Goal: Information Seeking & Learning: Learn about a topic

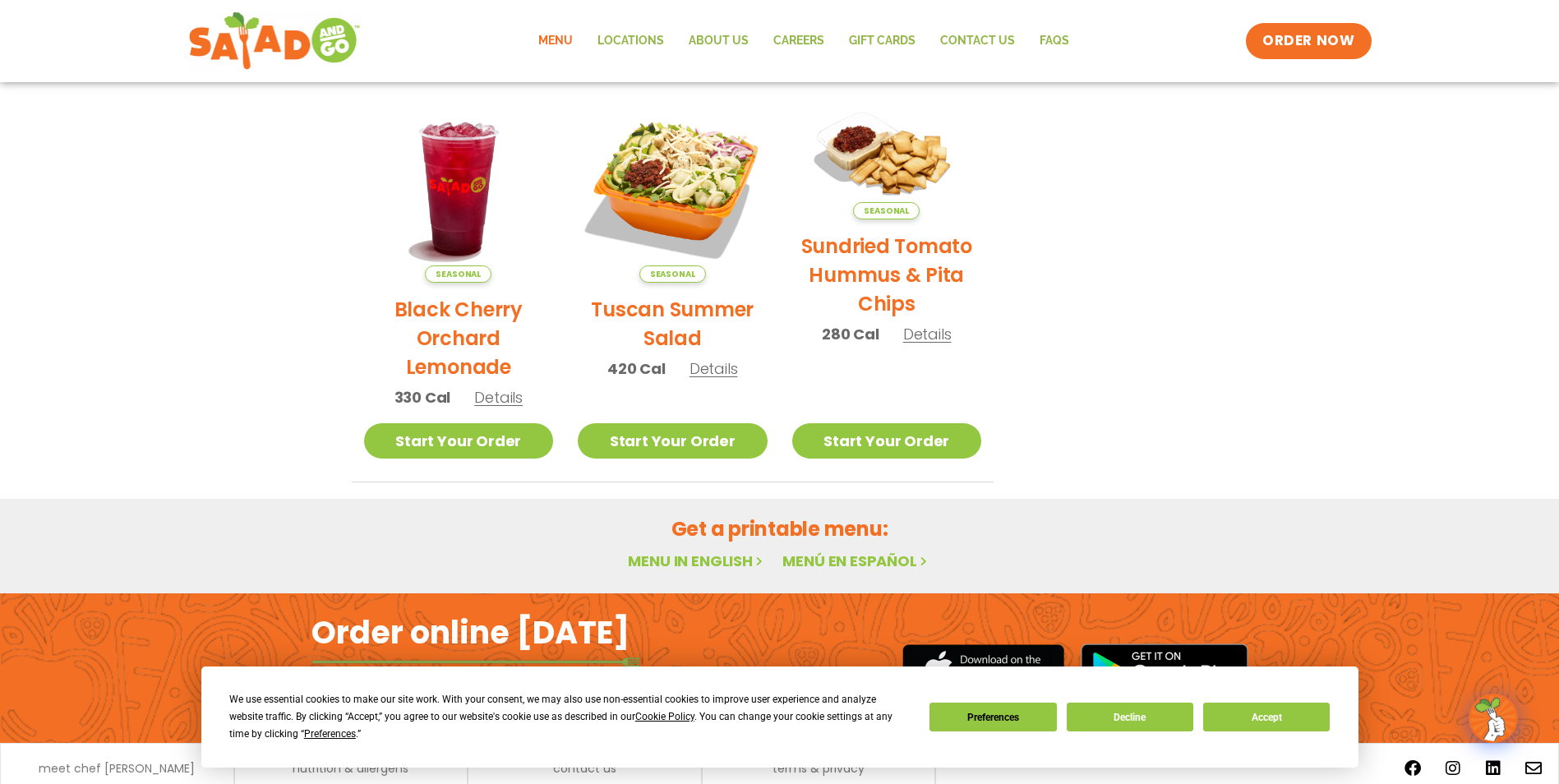
scroll to position [846, 0]
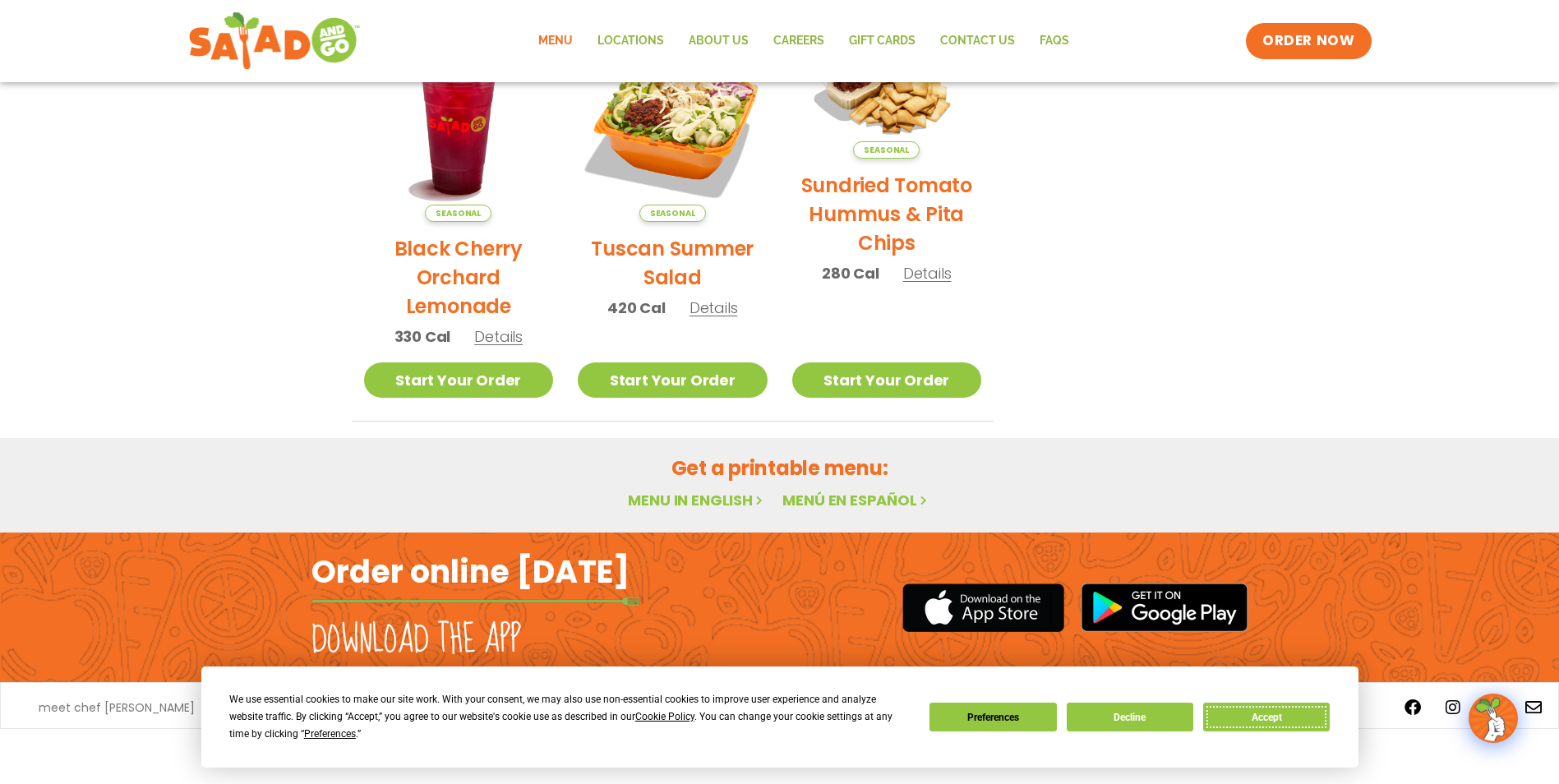
click at [1286, 719] on button "Accept" at bounding box center [1266, 717] width 126 height 29
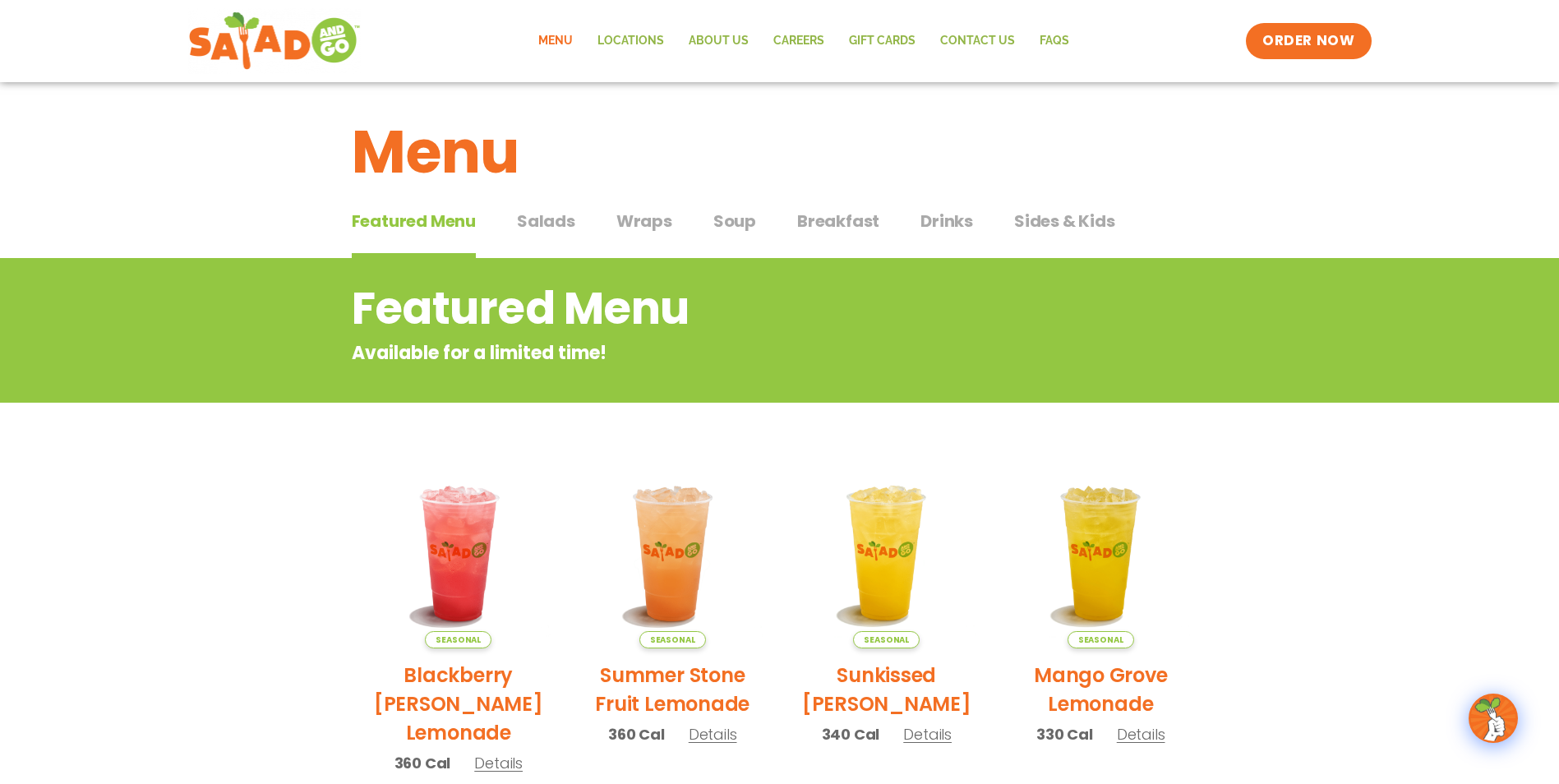
scroll to position [0, 0]
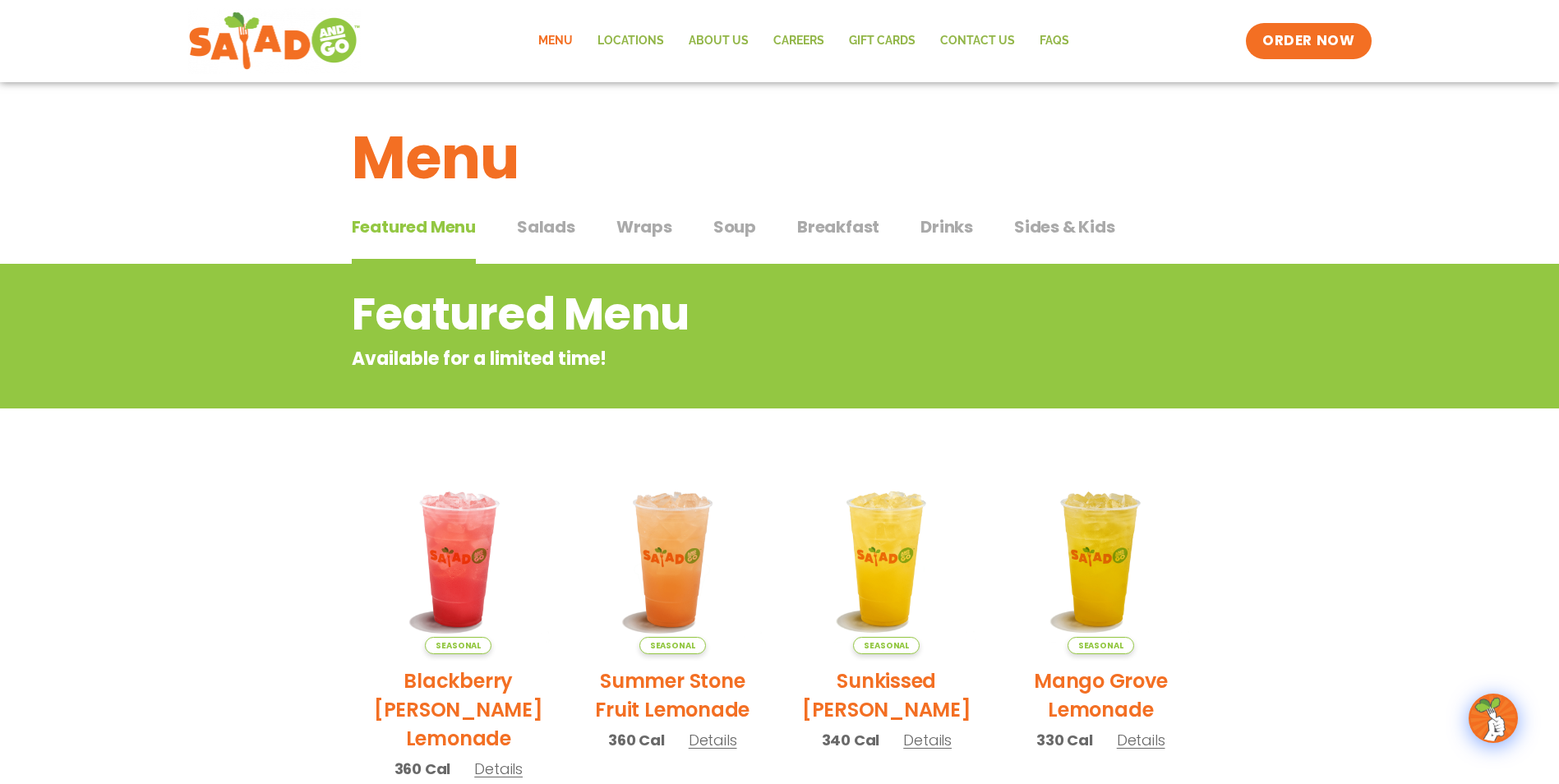
click at [530, 229] on span "Salads" at bounding box center [546, 227] width 58 height 25
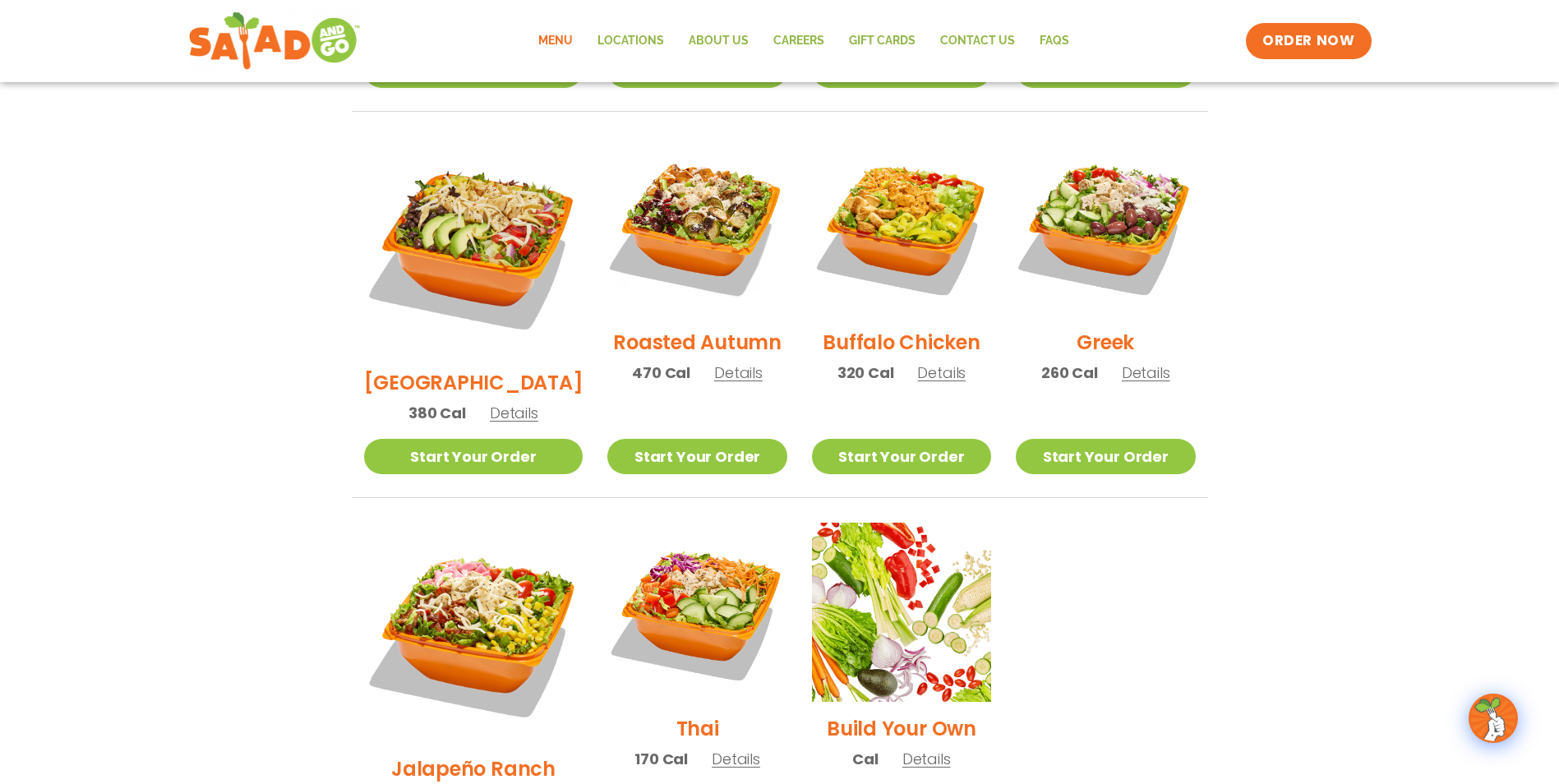
scroll to position [1033, 0]
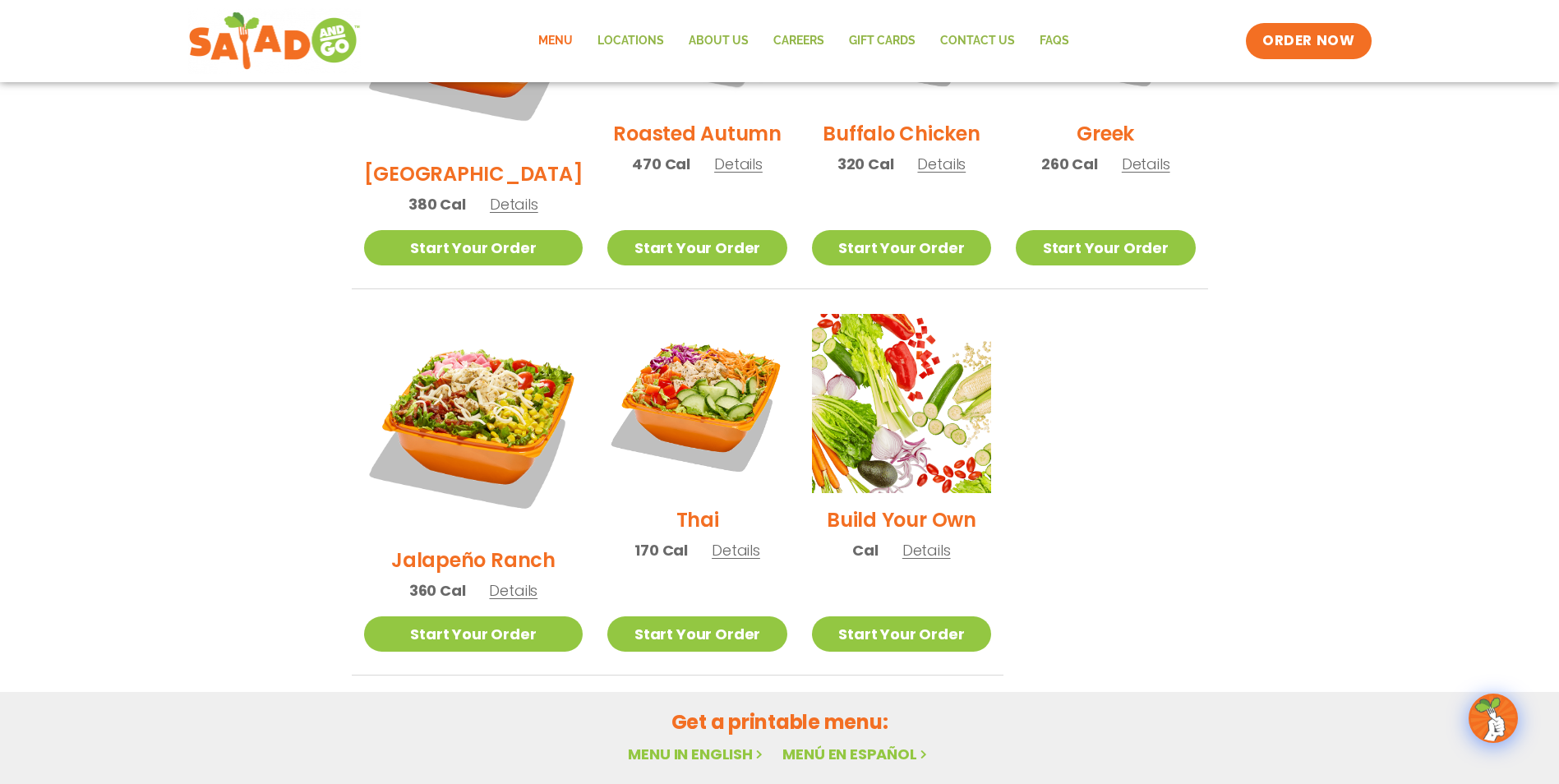
click at [672, 744] on link "Menu in English" at bounding box center [697, 754] width 138 height 21
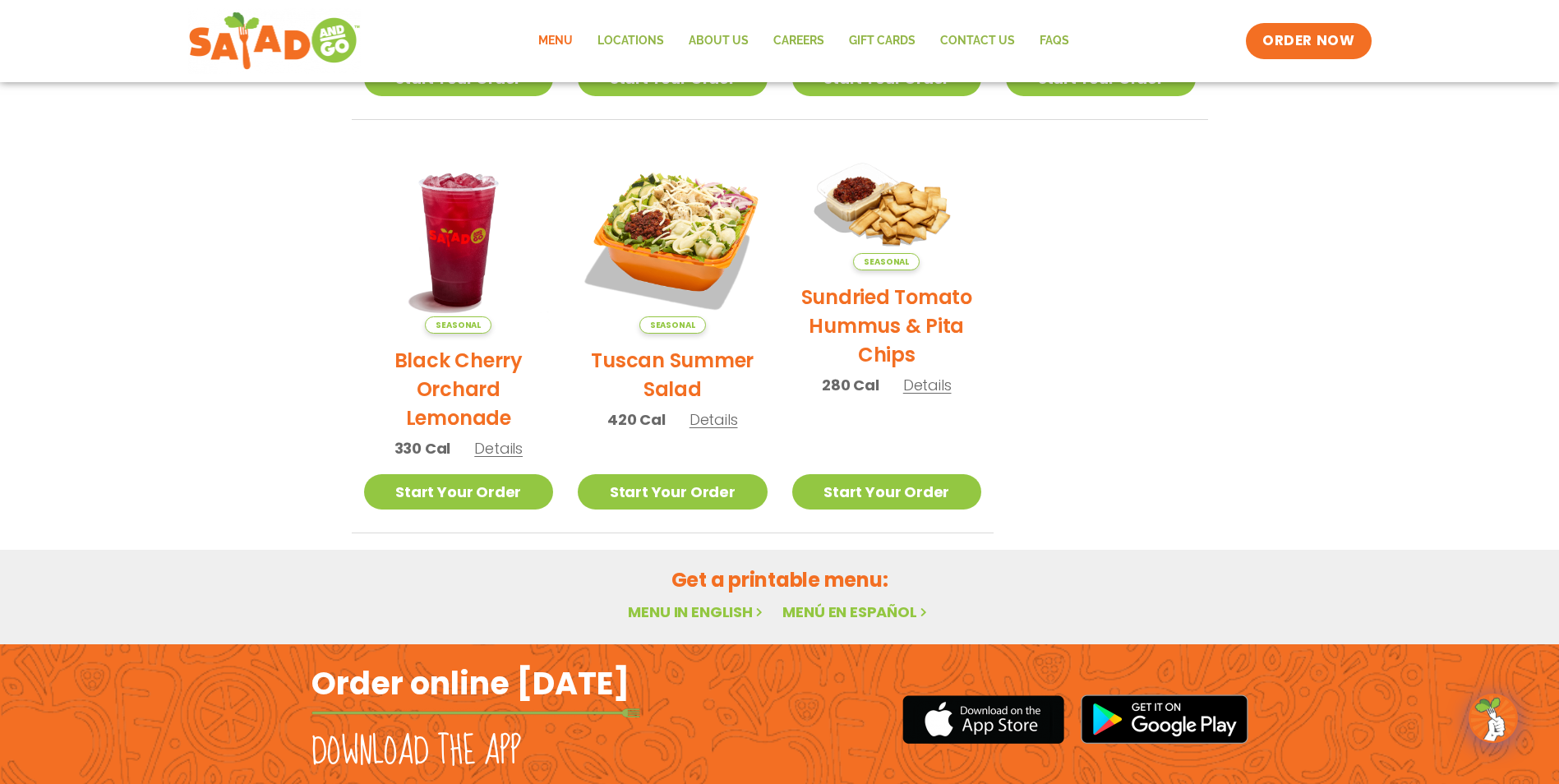
scroll to position [740, 0]
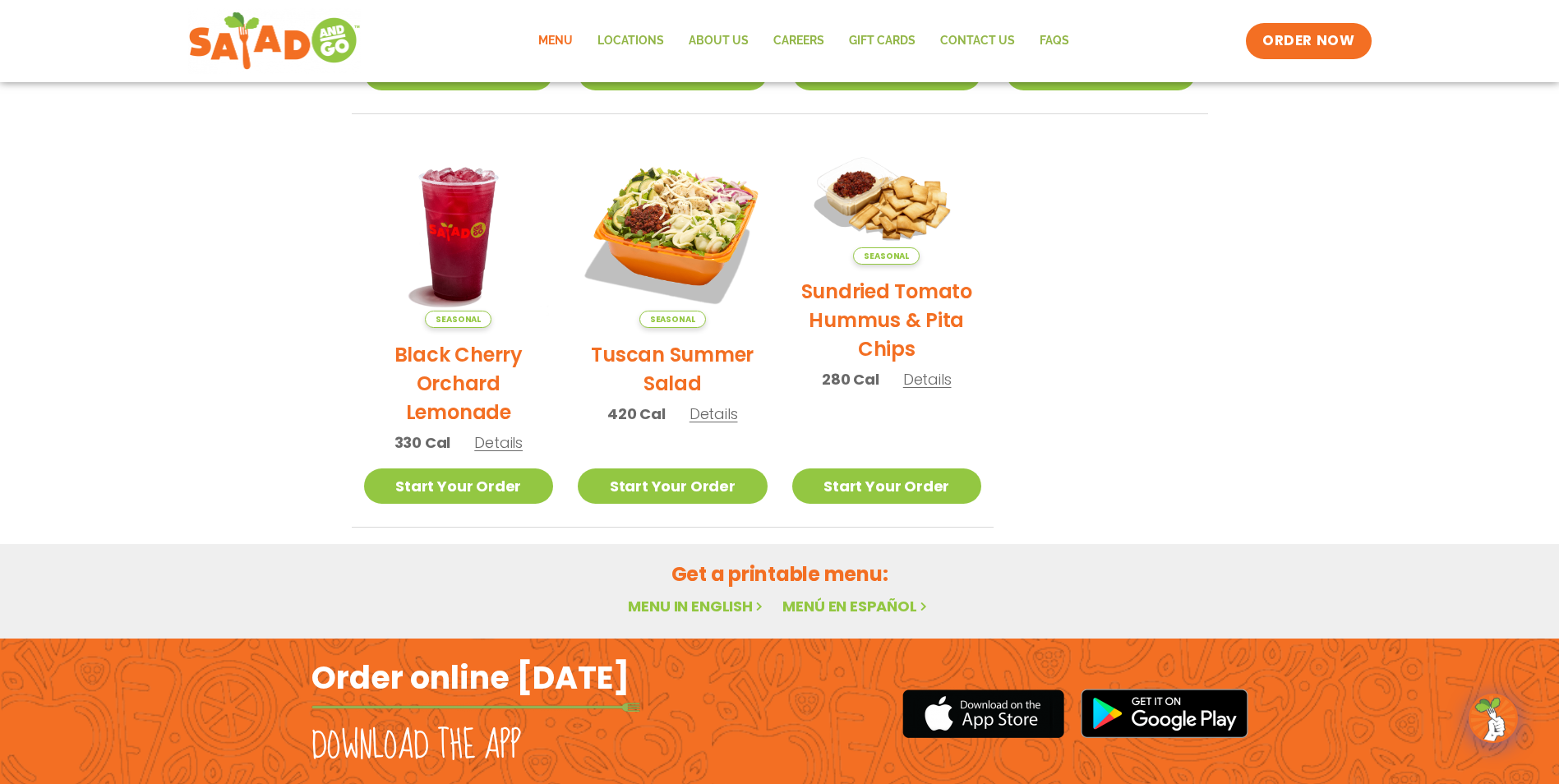
click at [707, 605] on link "Menu in English" at bounding box center [697, 606] width 138 height 21
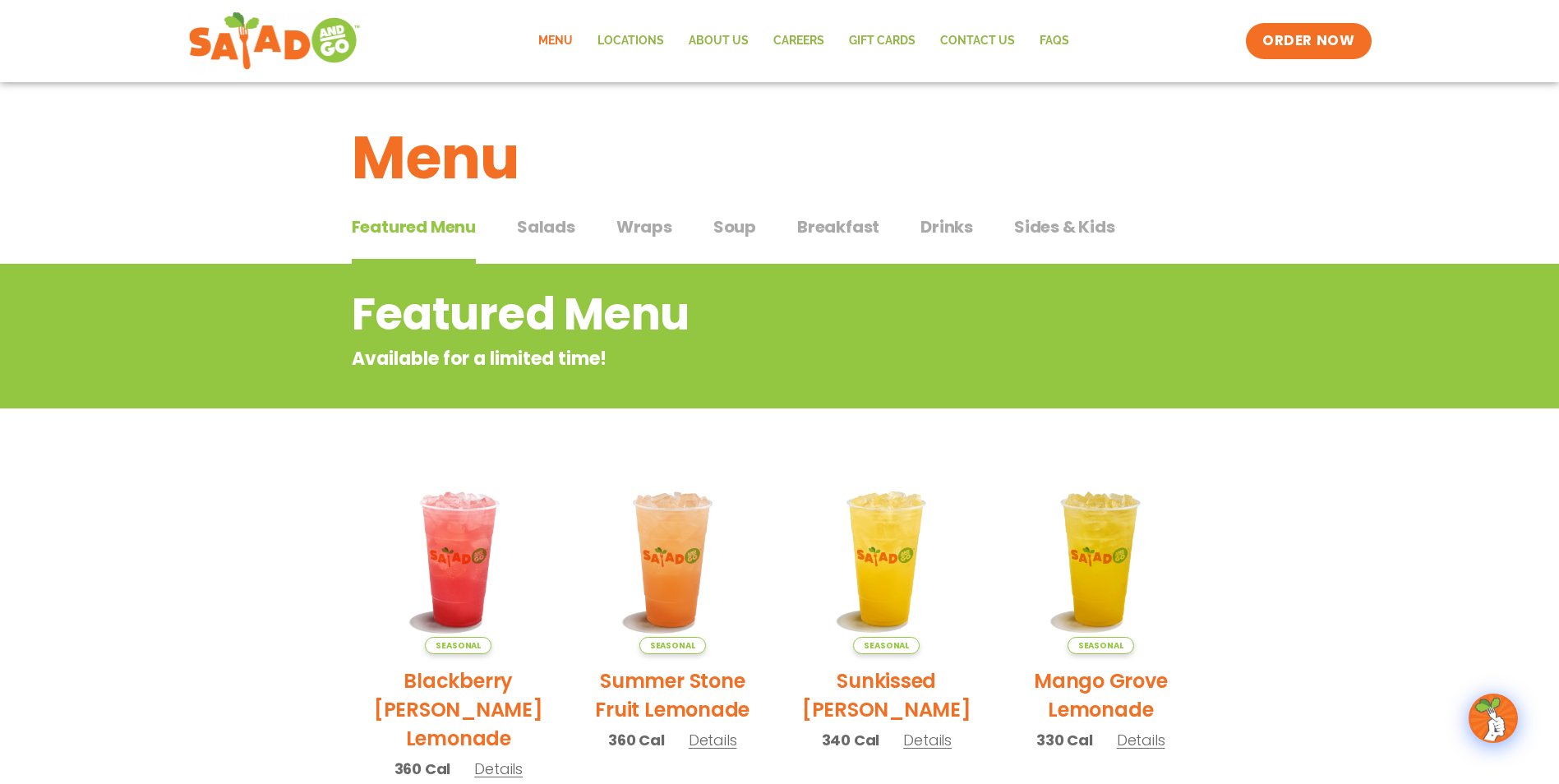
click at [548, 224] on span "Salads" at bounding box center [546, 227] width 58 height 25
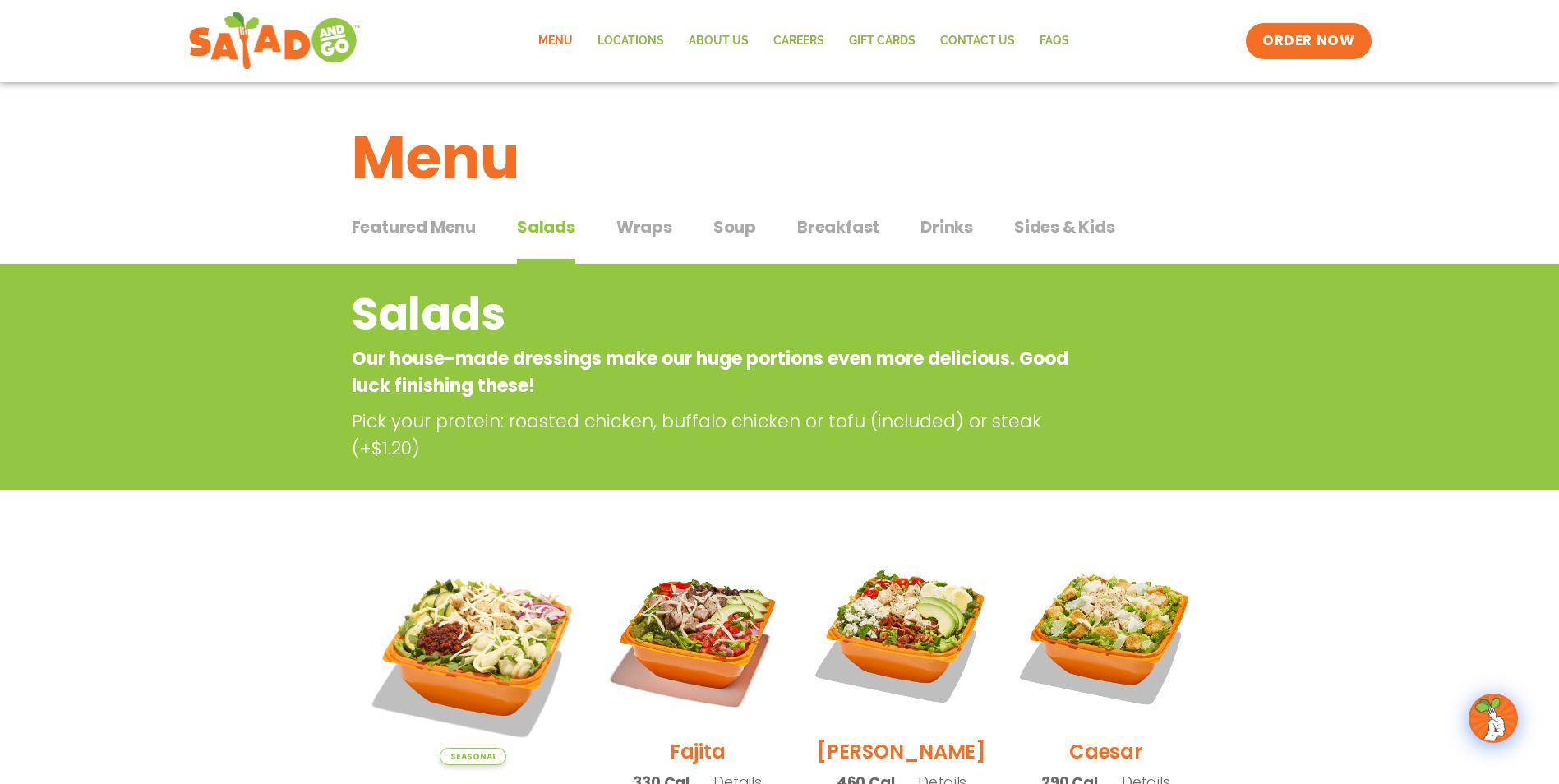
click at [654, 239] on span "Wraps" at bounding box center [644, 227] width 56 height 25
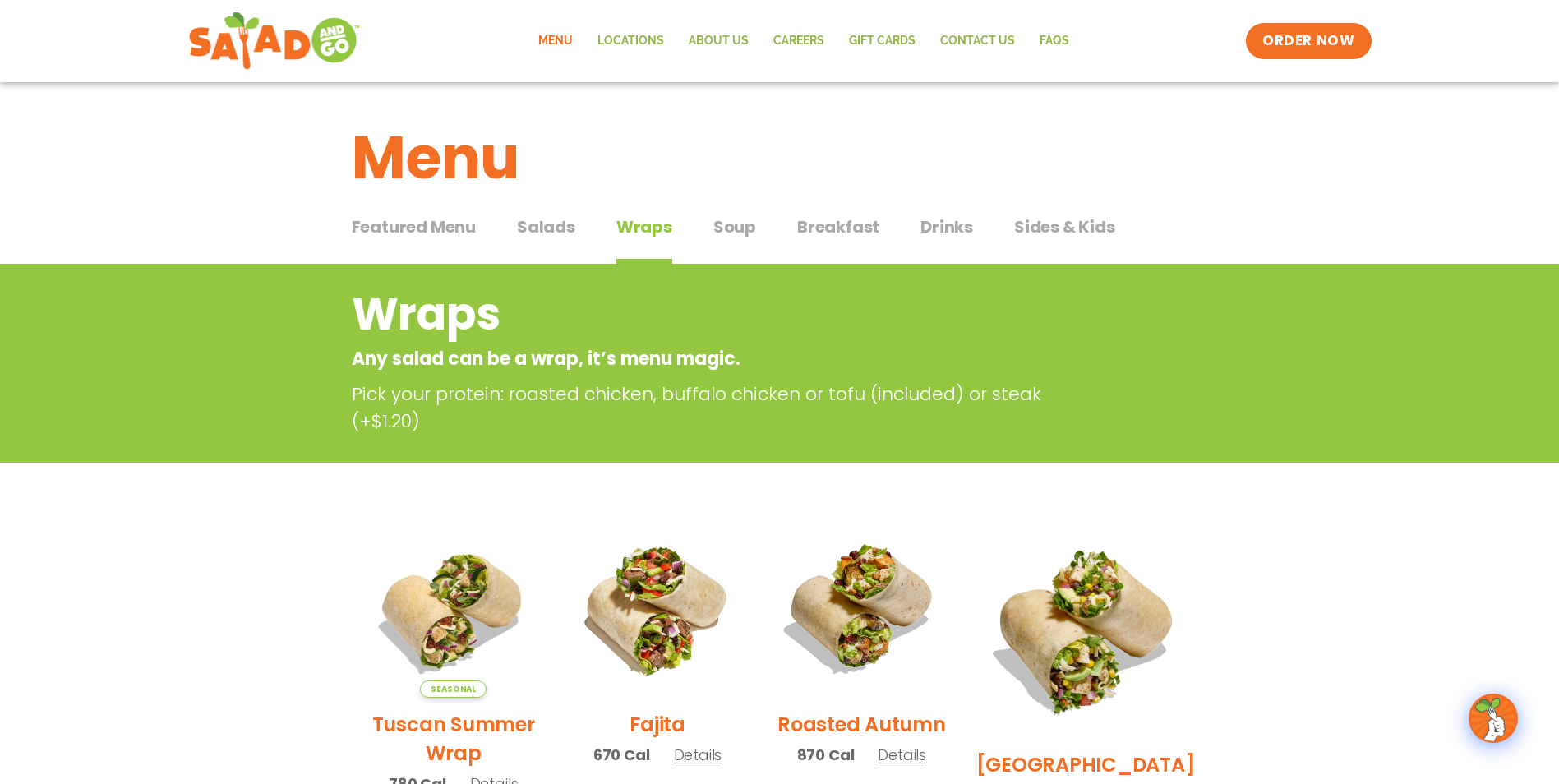
click at [826, 219] on span "Breakfast" at bounding box center [838, 227] width 82 height 25
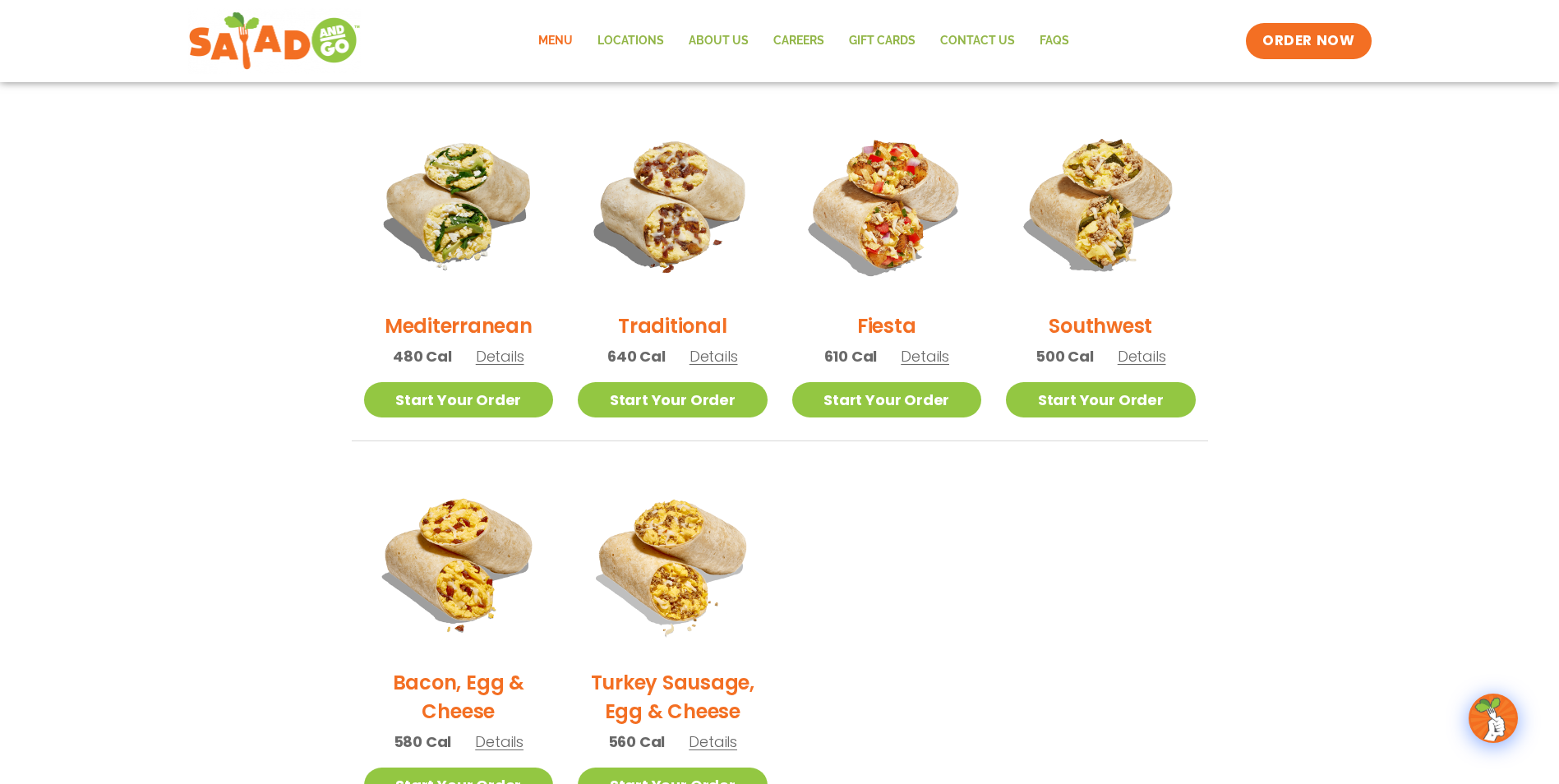
scroll to position [411, 0]
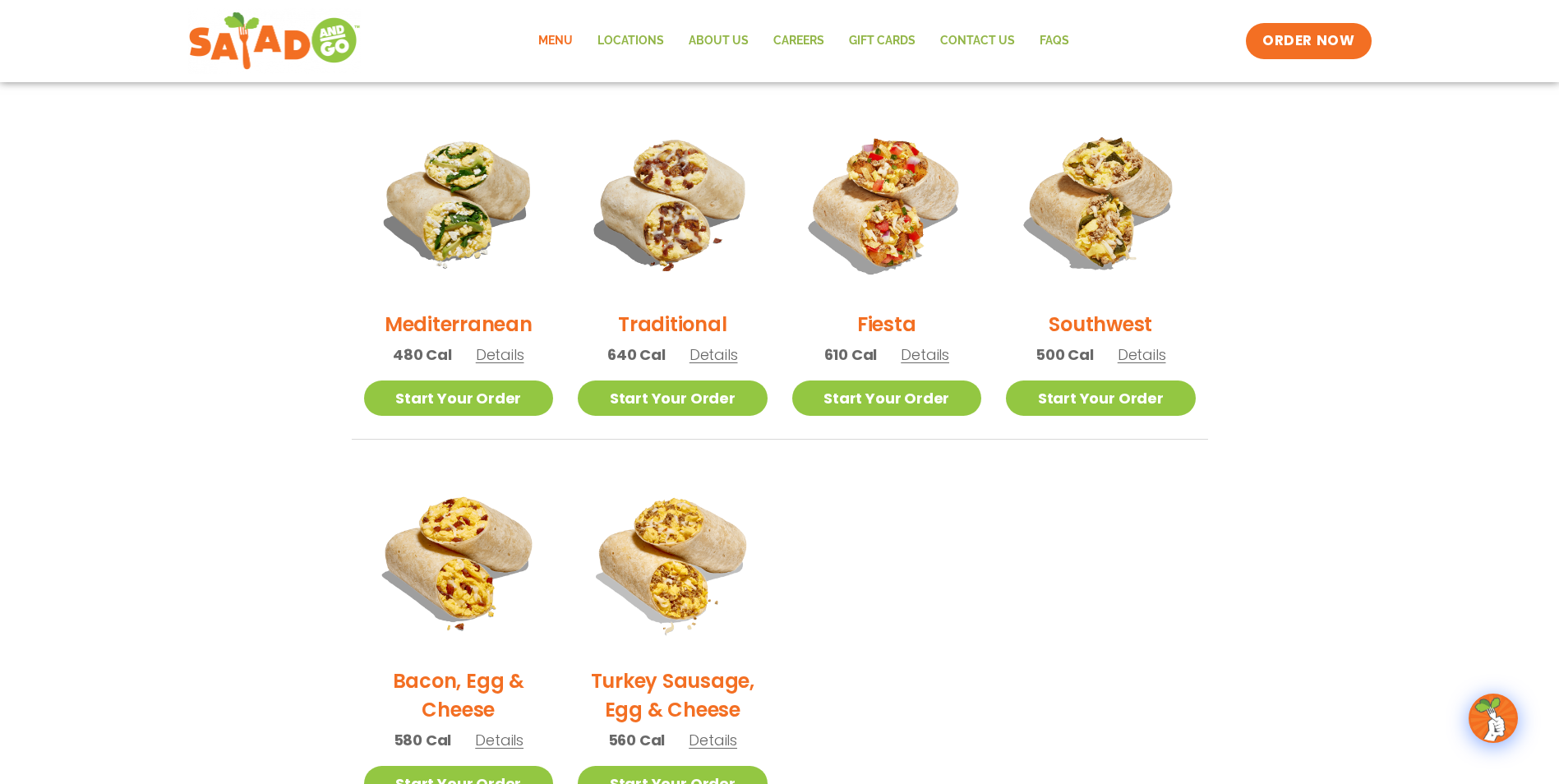
click at [910, 357] on span "Details" at bounding box center [925, 354] width 48 height 21
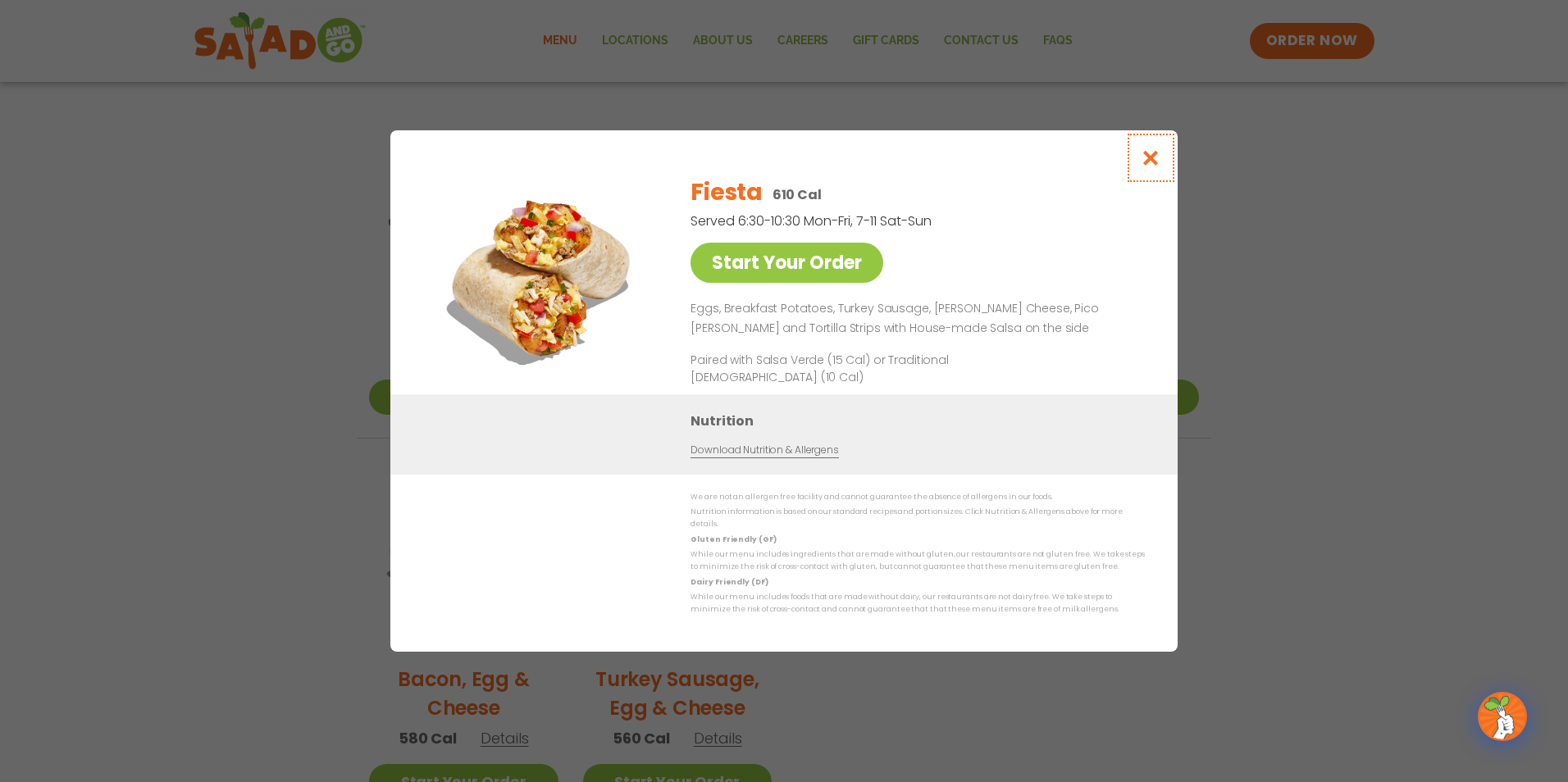
click at [1161, 158] on button "Close modal" at bounding box center [1151, 158] width 53 height 55
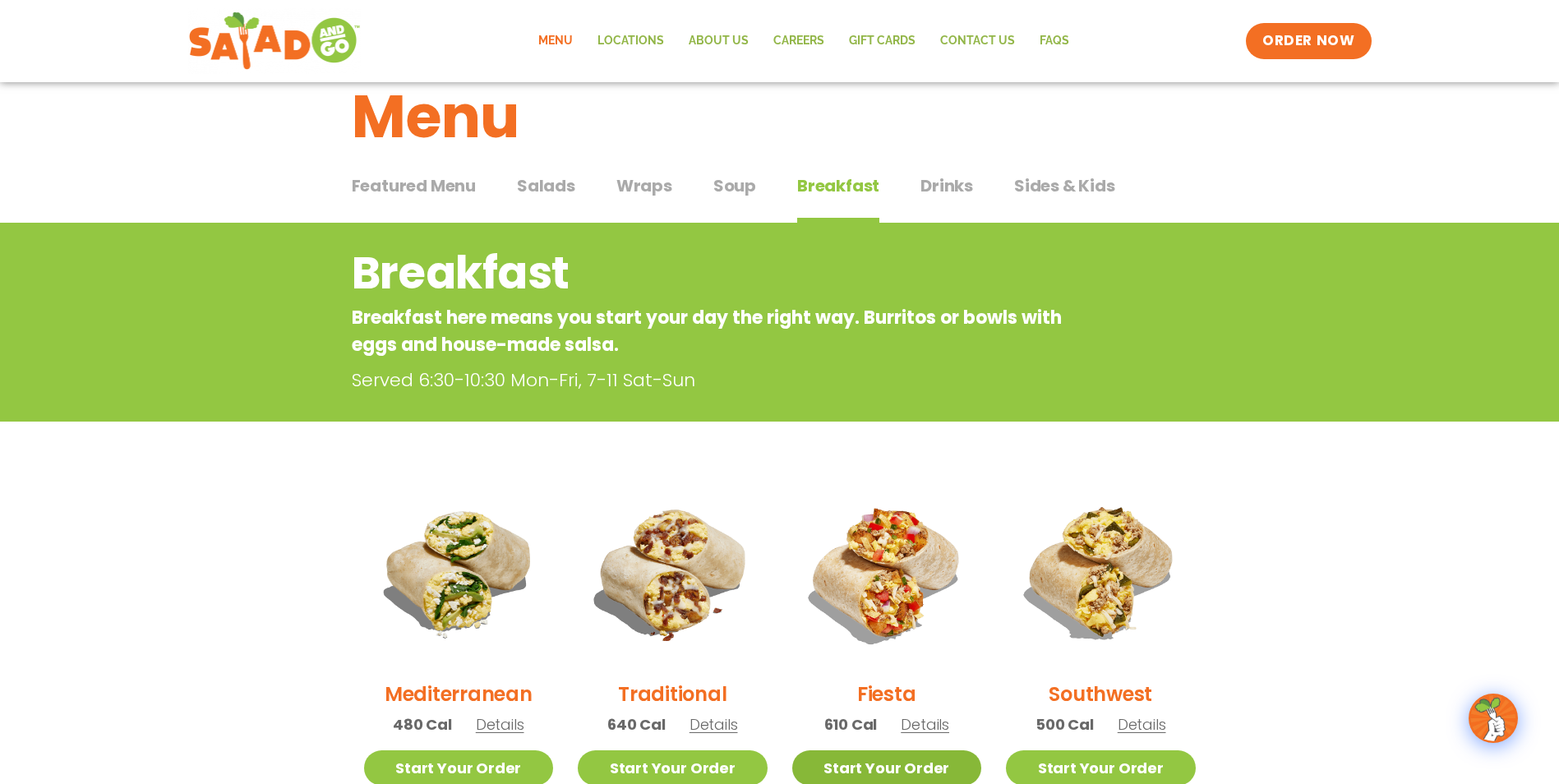
scroll to position [0, 0]
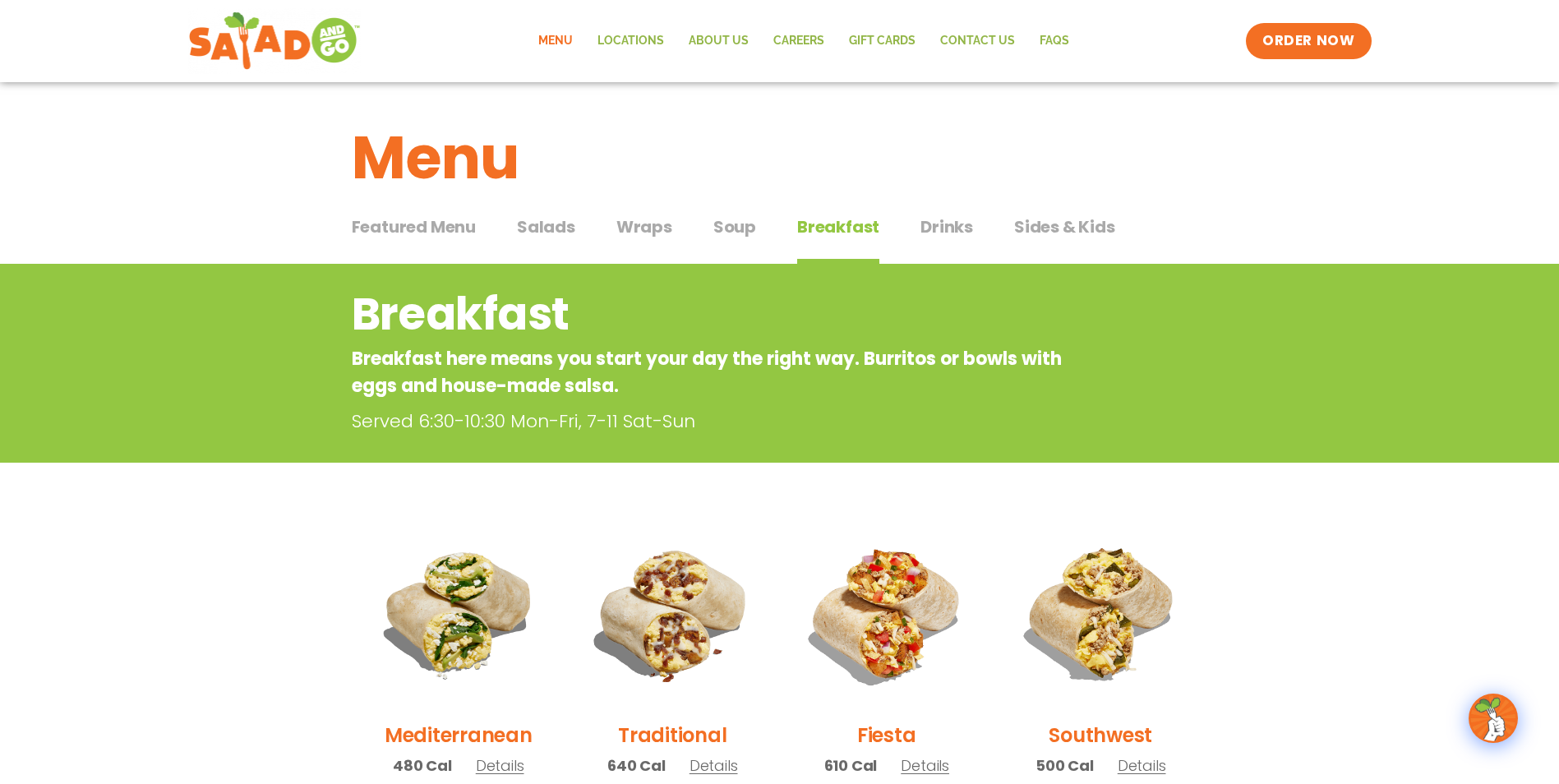
drag, startPoint x: 963, startPoint y: 222, endPoint x: 973, endPoint y: 222, distance: 10.0
click at [963, 222] on span "Drinks" at bounding box center [946, 227] width 52 height 25
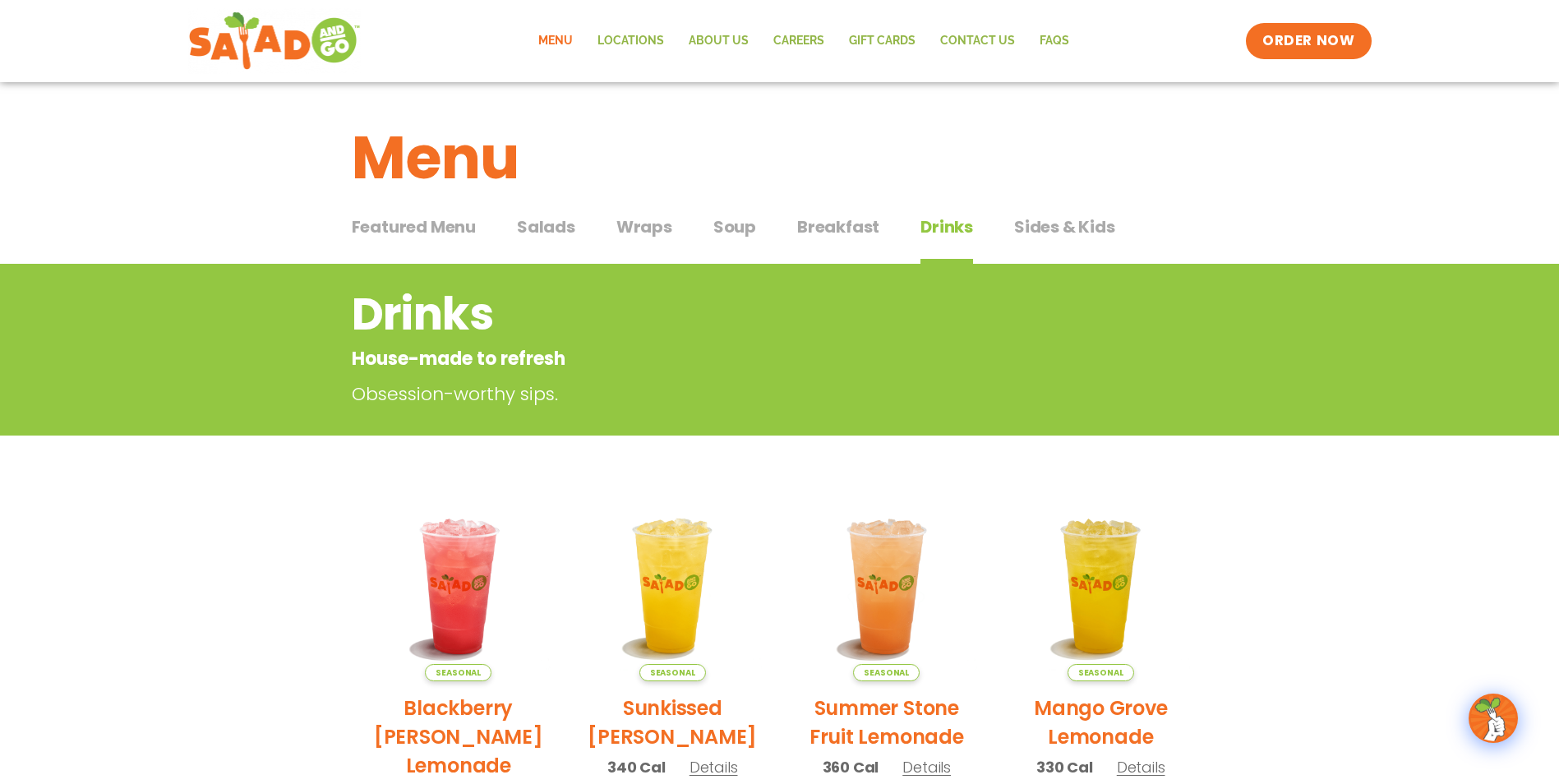
click at [1079, 229] on span "Sides & Kids" at bounding box center [1065, 227] width 101 height 25
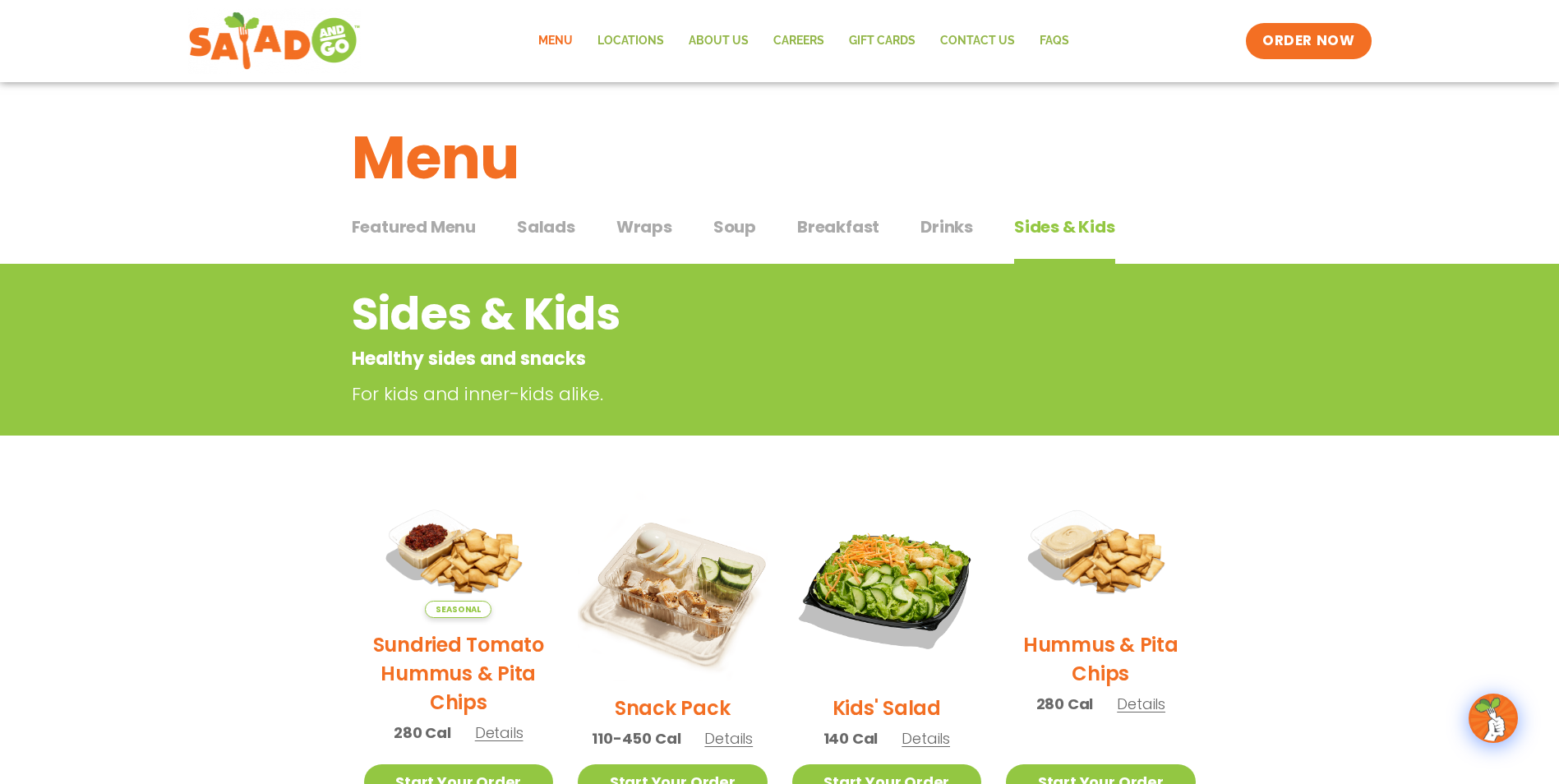
click at [411, 230] on span "Featured Menu" at bounding box center [413, 227] width 124 height 25
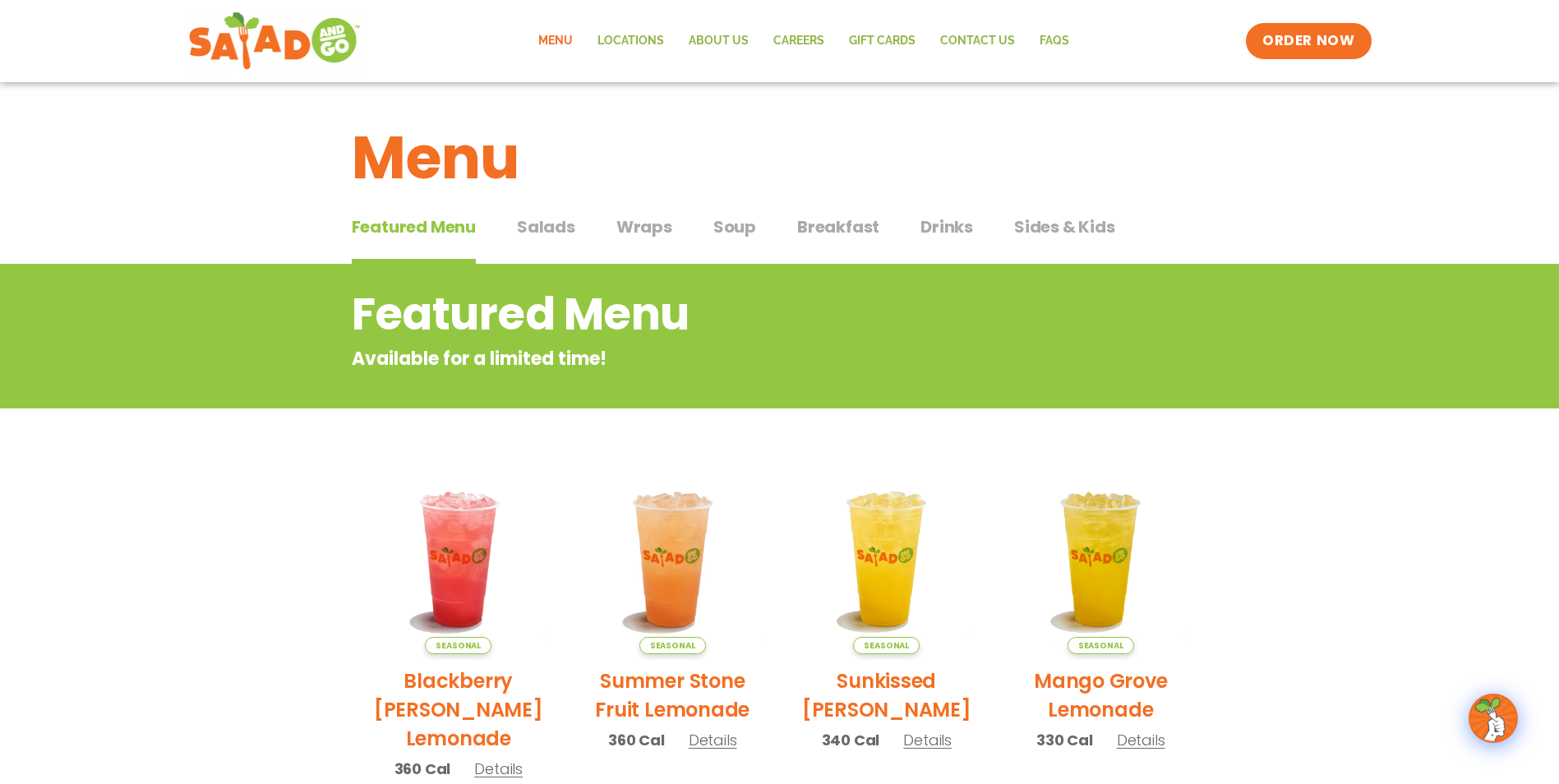
click at [550, 224] on span "Salads" at bounding box center [546, 227] width 58 height 25
